Goal: Information Seeking & Learning: Compare options

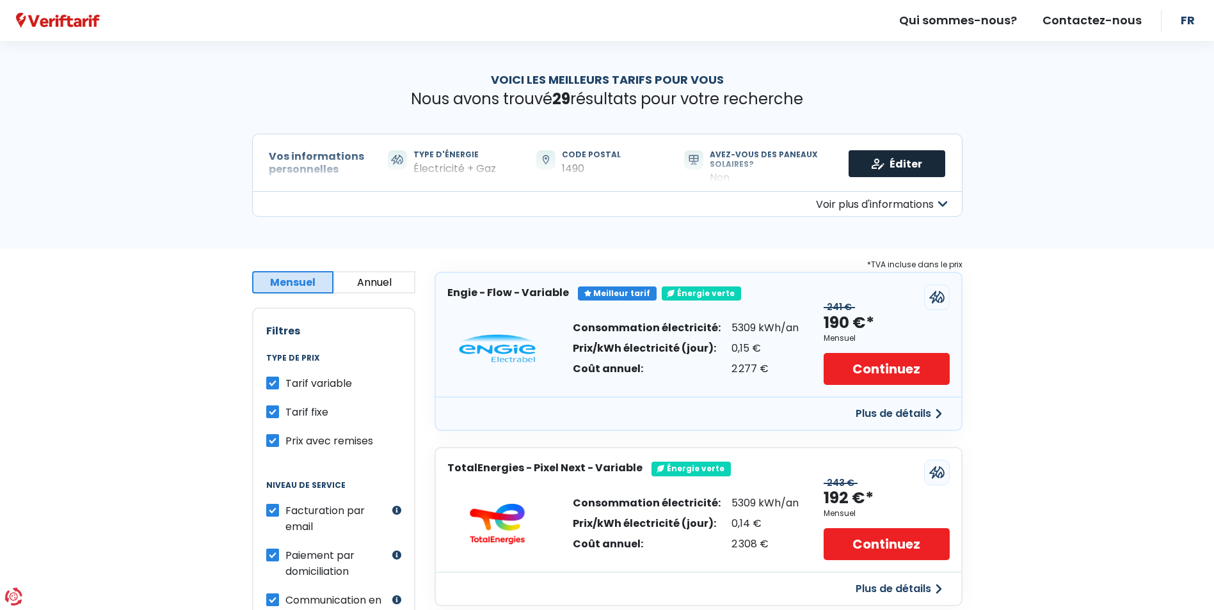
click at [866, 159] on link "Éditer" at bounding box center [896, 163] width 97 height 27
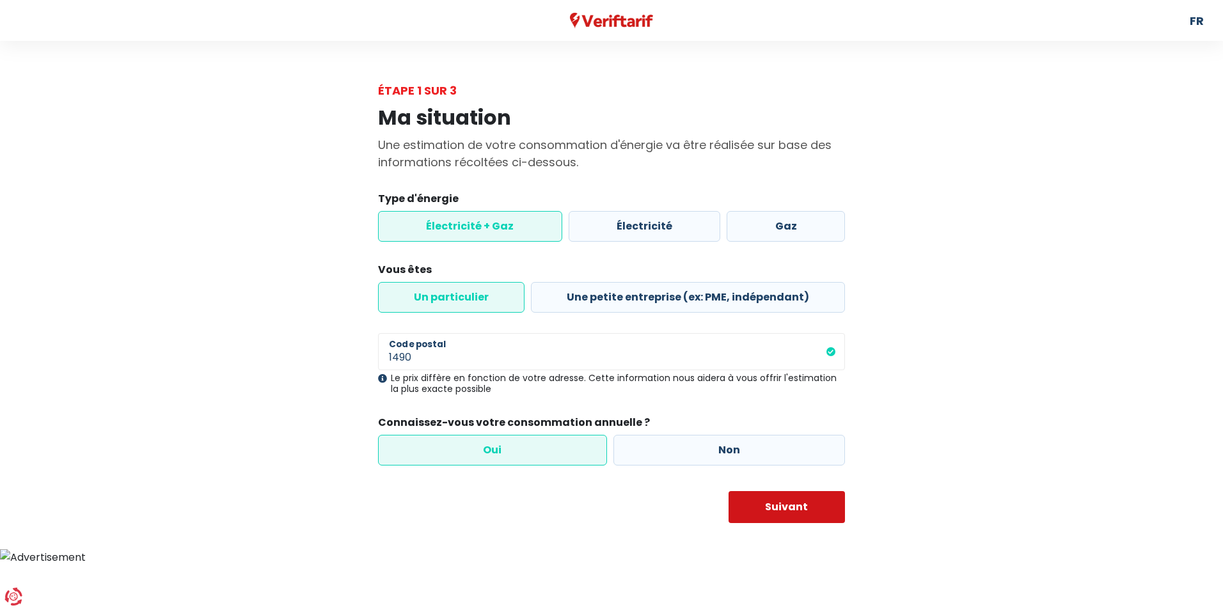
click at [787, 508] on button "Suivant" at bounding box center [787, 507] width 117 height 32
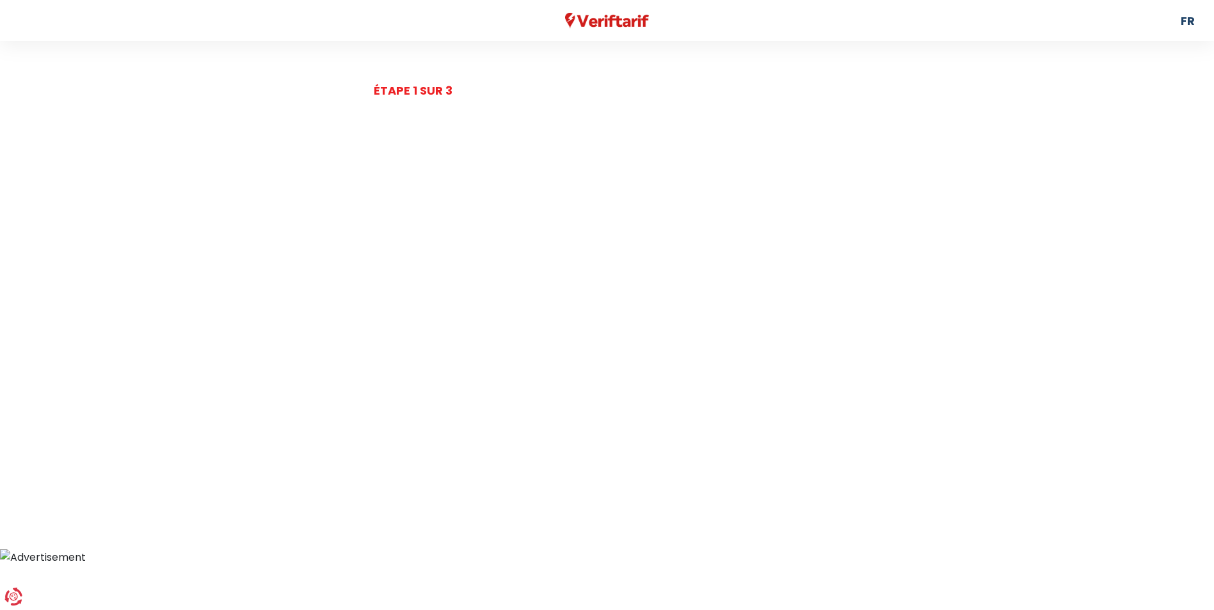
select select "day_night_bi_hourly"
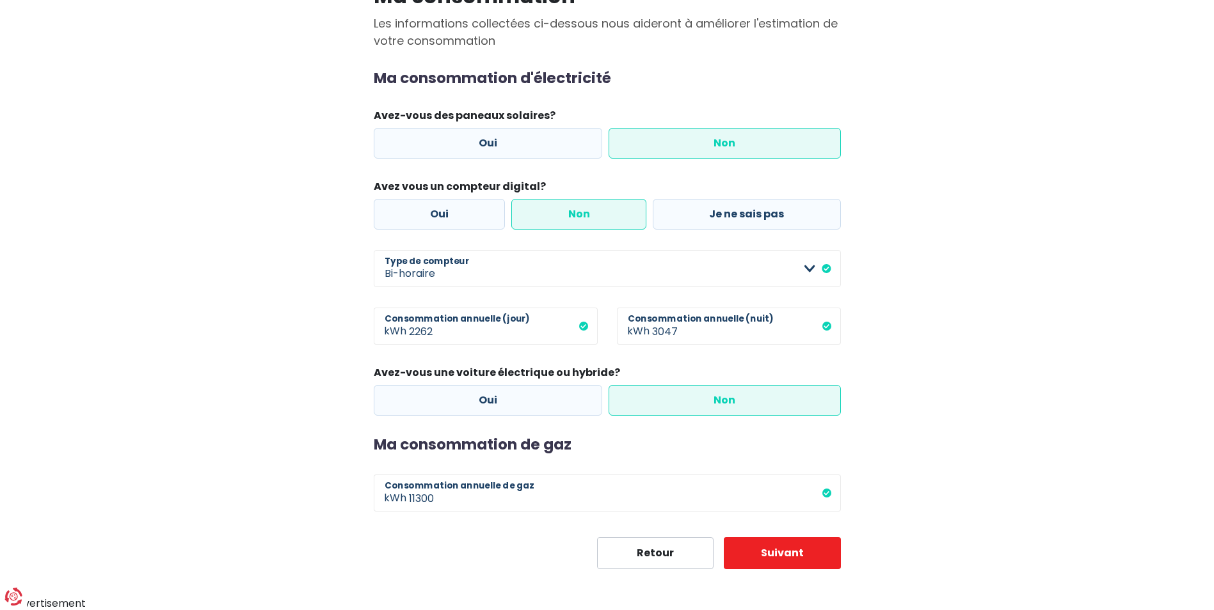
scroll to position [122, 0]
drag, startPoint x: 443, startPoint y: 333, endPoint x: 410, endPoint y: 333, distance: 33.3
click at [410, 333] on input "2262" at bounding box center [503, 325] width 189 height 37
type input "1940"
drag, startPoint x: 658, startPoint y: 338, endPoint x: 652, endPoint y: 341, distance: 7.2
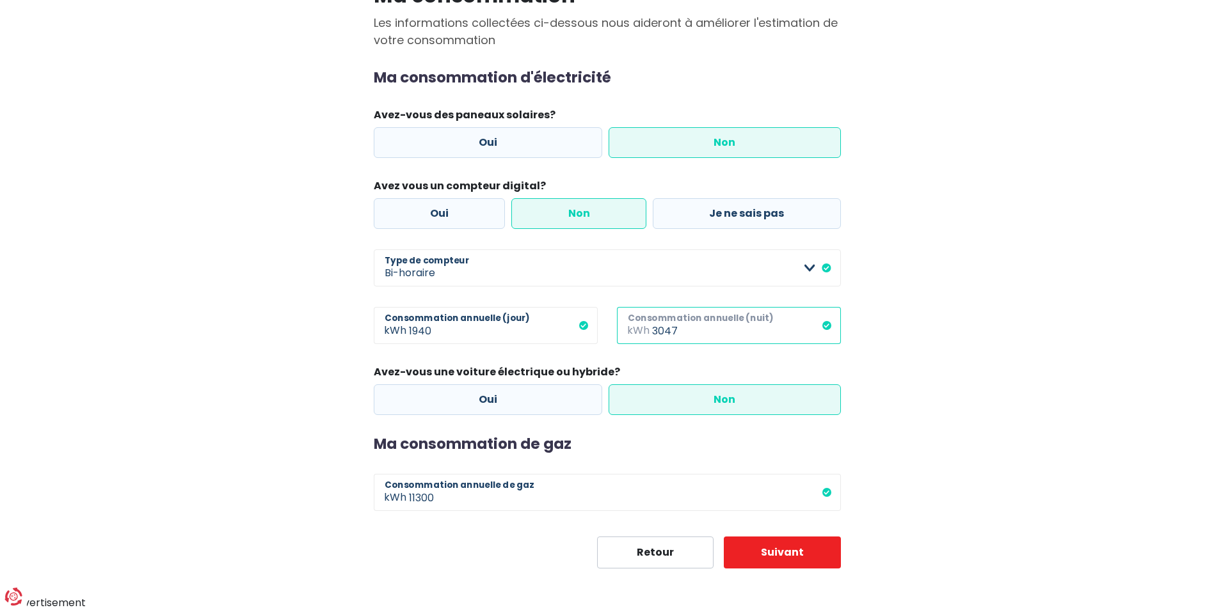
click at [652, 341] on input "3047" at bounding box center [746, 325] width 189 height 37
type input "2612"
click at [780, 546] on button "Suivant" at bounding box center [782, 553] width 117 height 32
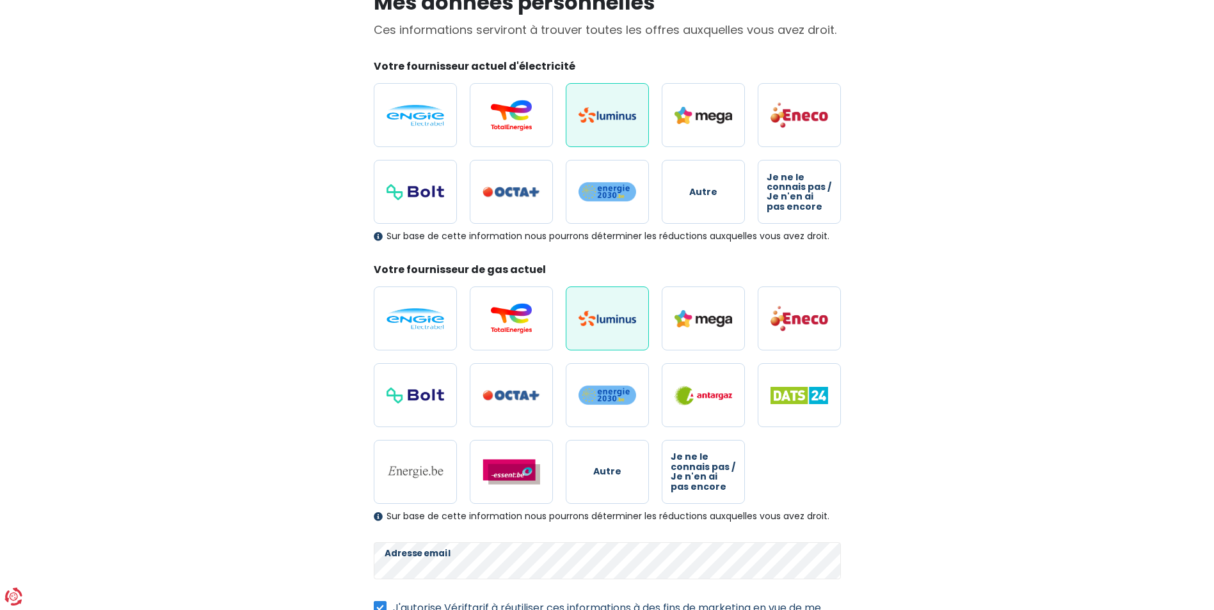
scroll to position [236, 0]
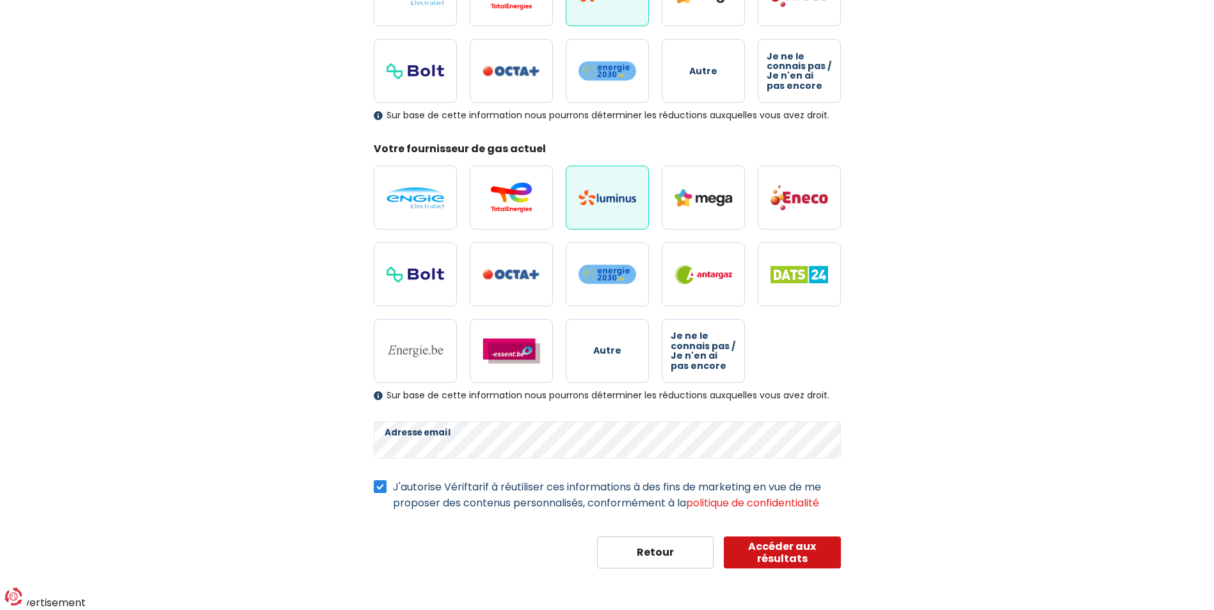
click at [775, 551] on button "Accéder aux résultats" at bounding box center [782, 553] width 117 height 32
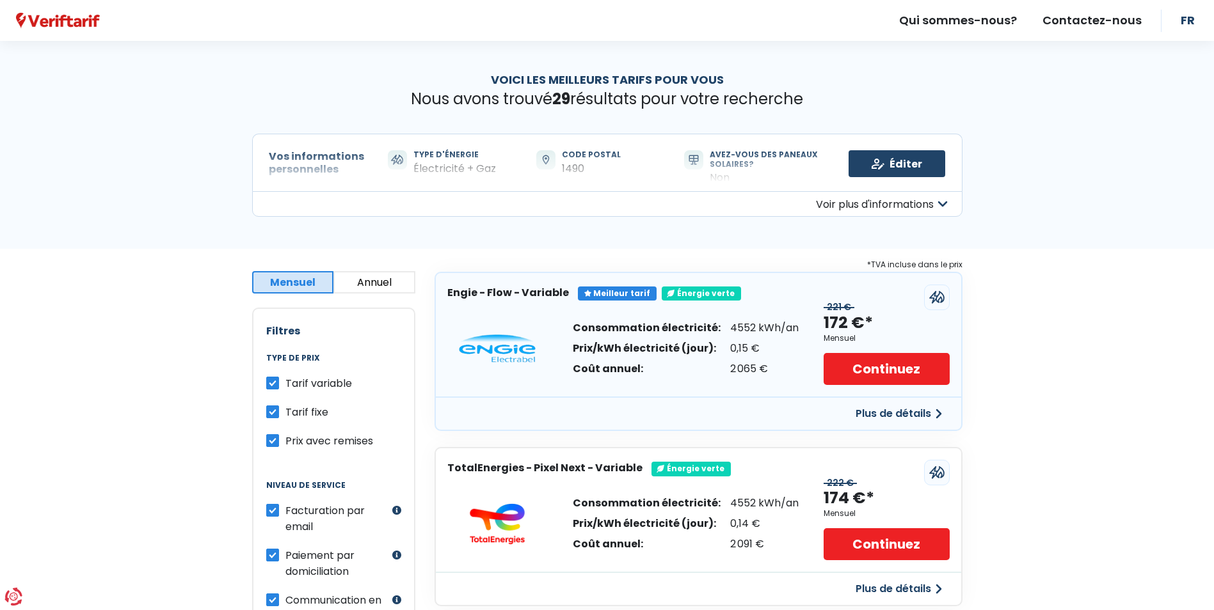
click at [285, 383] on label "Tarif variable" at bounding box center [318, 384] width 67 height 16
click at [276, 383] on input "Tarif variable" at bounding box center [272, 382] width 13 height 13
checkbox input "false"
